Goal: Browse casually

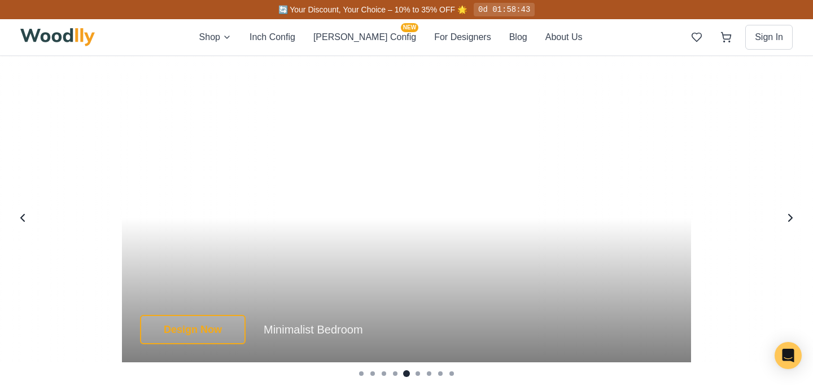
scroll to position [2059, 0]
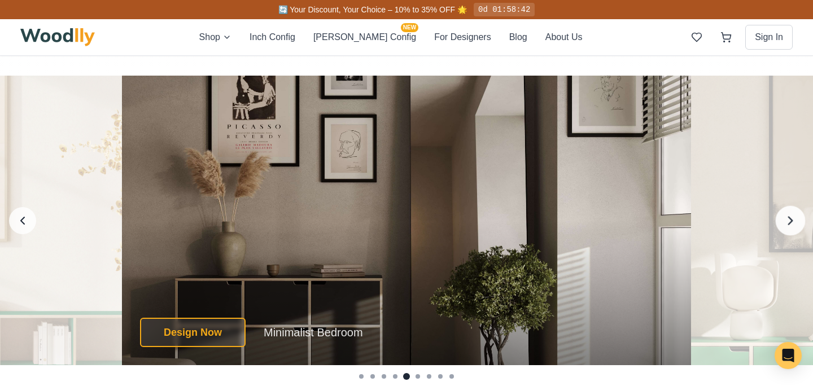
click at [599, 216] on icon "Next image" at bounding box center [790, 220] width 15 height 15
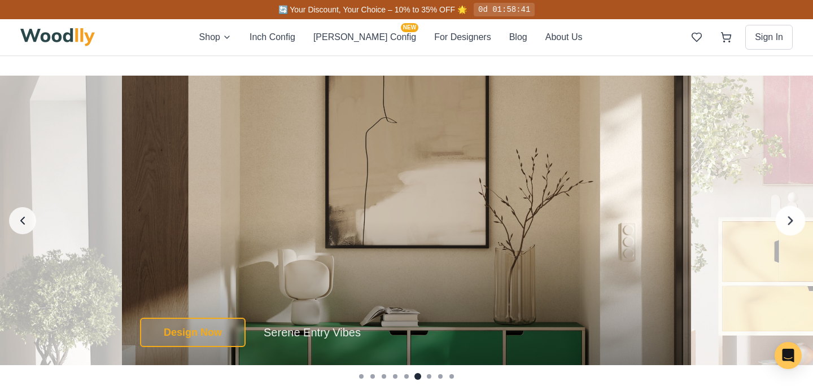
click at [599, 216] on icon "Next image" at bounding box center [790, 220] width 15 height 15
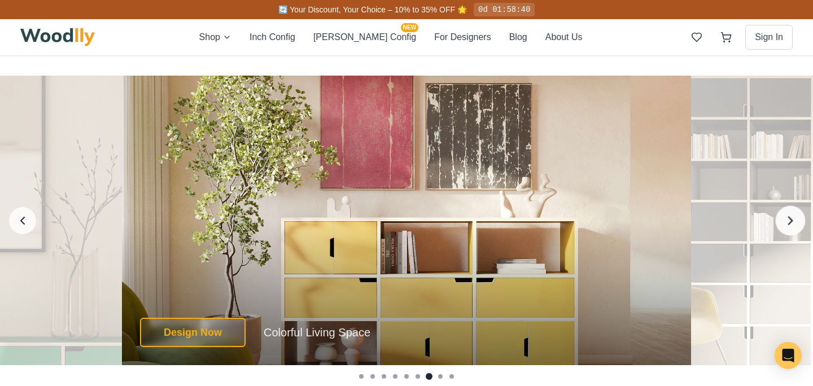
click at [599, 216] on icon "Next image" at bounding box center [790, 220] width 15 height 15
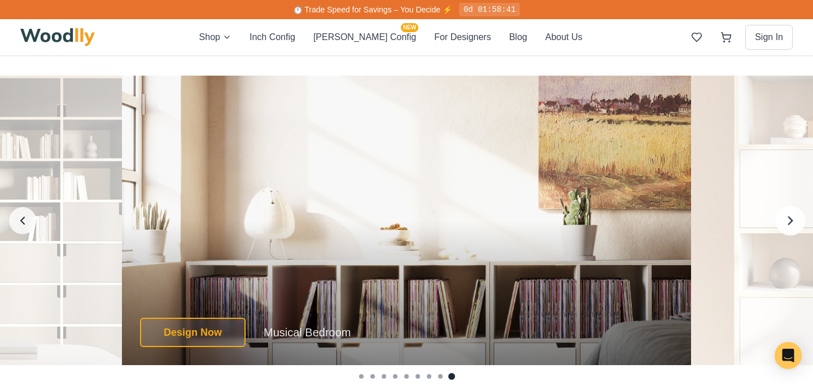
click at [599, 216] on icon "Next image" at bounding box center [790, 220] width 15 height 15
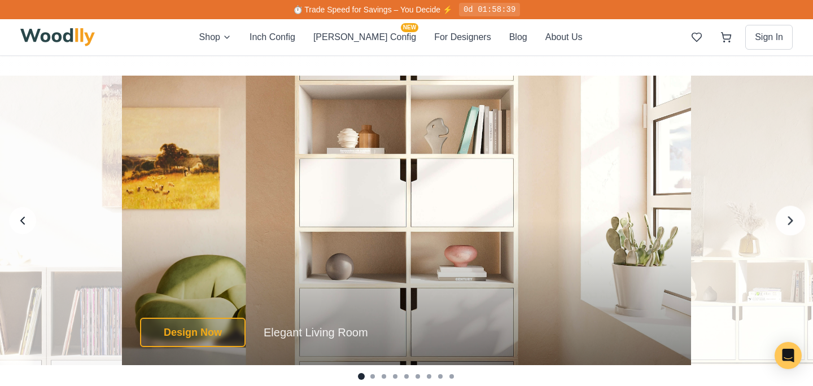
click at [599, 222] on icon "Next image" at bounding box center [790, 220] width 15 height 15
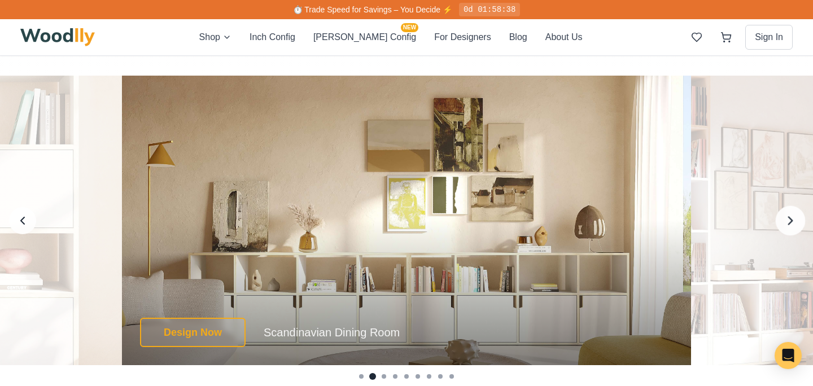
click at [599, 222] on icon "Next image" at bounding box center [790, 220] width 15 height 15
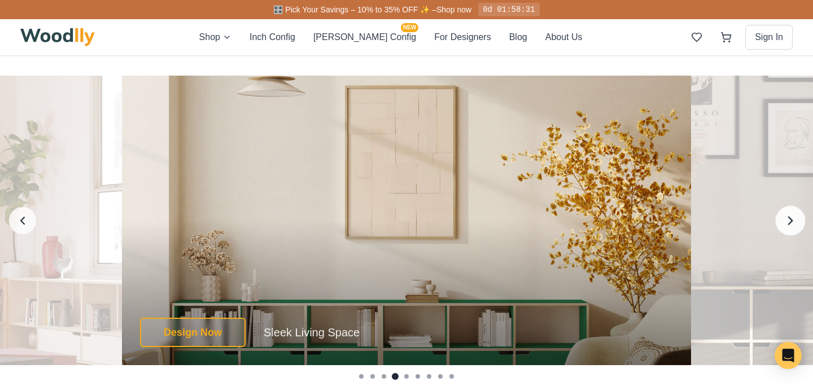
click at [599, 222] on icon "Next image" at bounding box center [790, 220] width 15 height 15
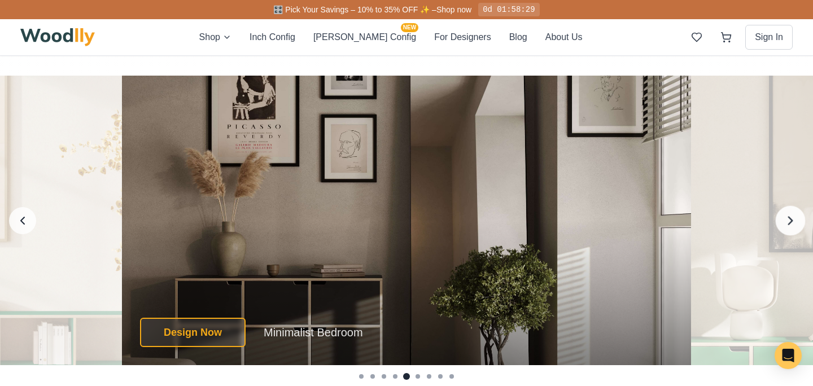
click at [599, 223] on button "Next image" at bounding box center [791, 221] width 30 height 30
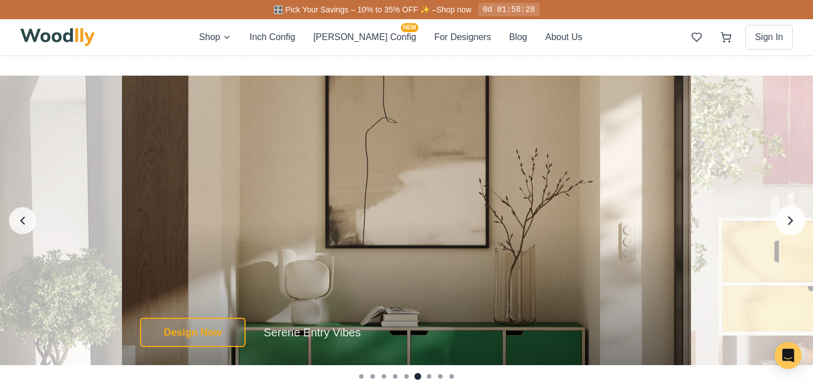
click at [599, 223] on button "Next image" at bounding box center [791, 221] width 30 height 30
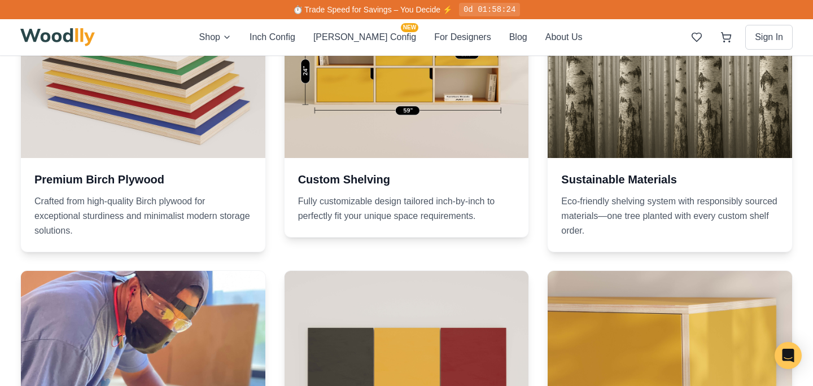
scroll to position [0, 0]
